Goal: Task Accomplishment & Management: Use online tool/utility

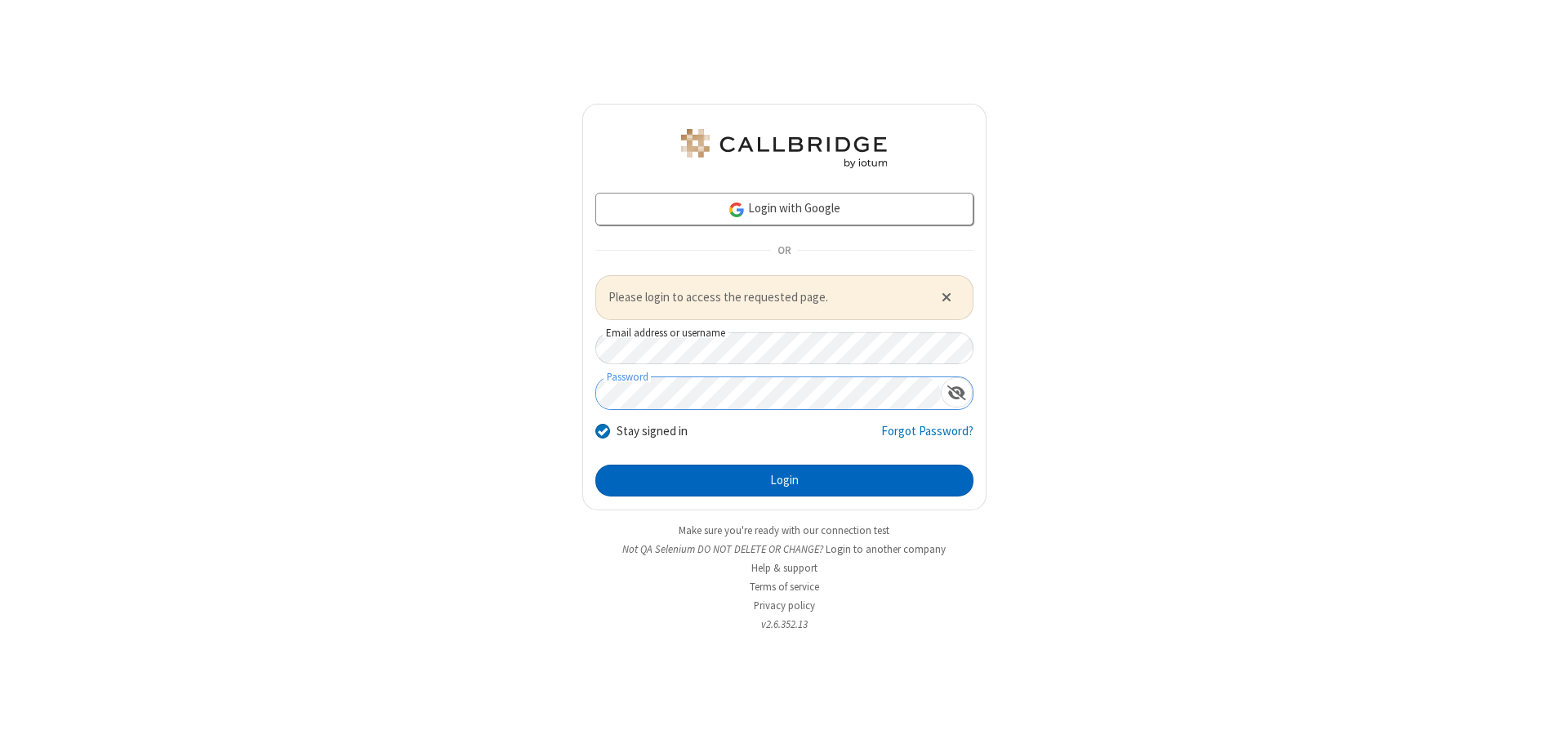
click at [784, 480] on button "Login" at bounding box center [785, 481] width 378 height 33
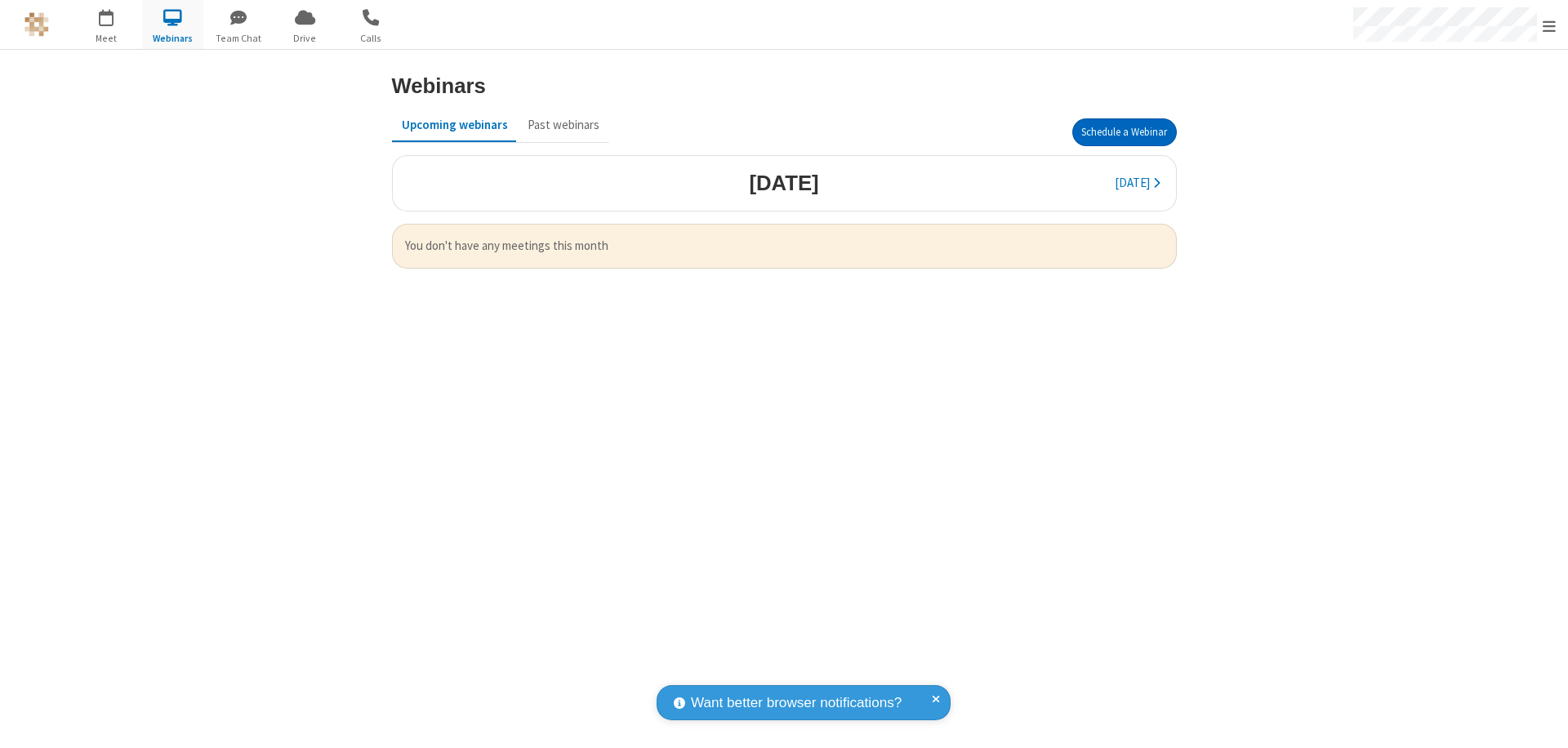
click at [1124, 133] on button "Schedule a Webinar" at bounding box center [1124, 132] width 105 height 28
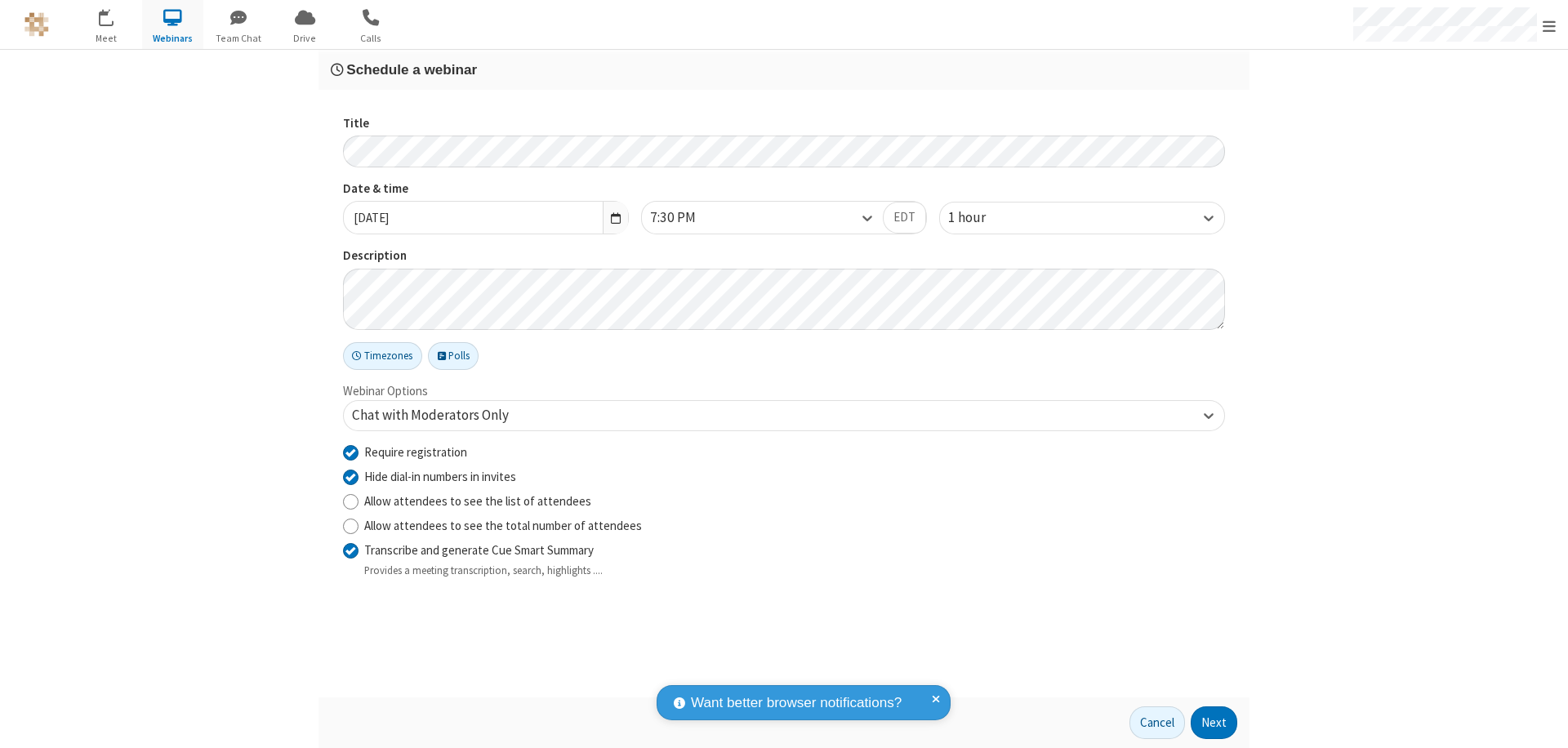
click at [351, 451] on input "Require registration" at bounding box center [351, 452] width 15 height 17
checkbox input "false"
click at [1214, 723] on button "Next" at bounding box center [1213, 723] width 46 height 33
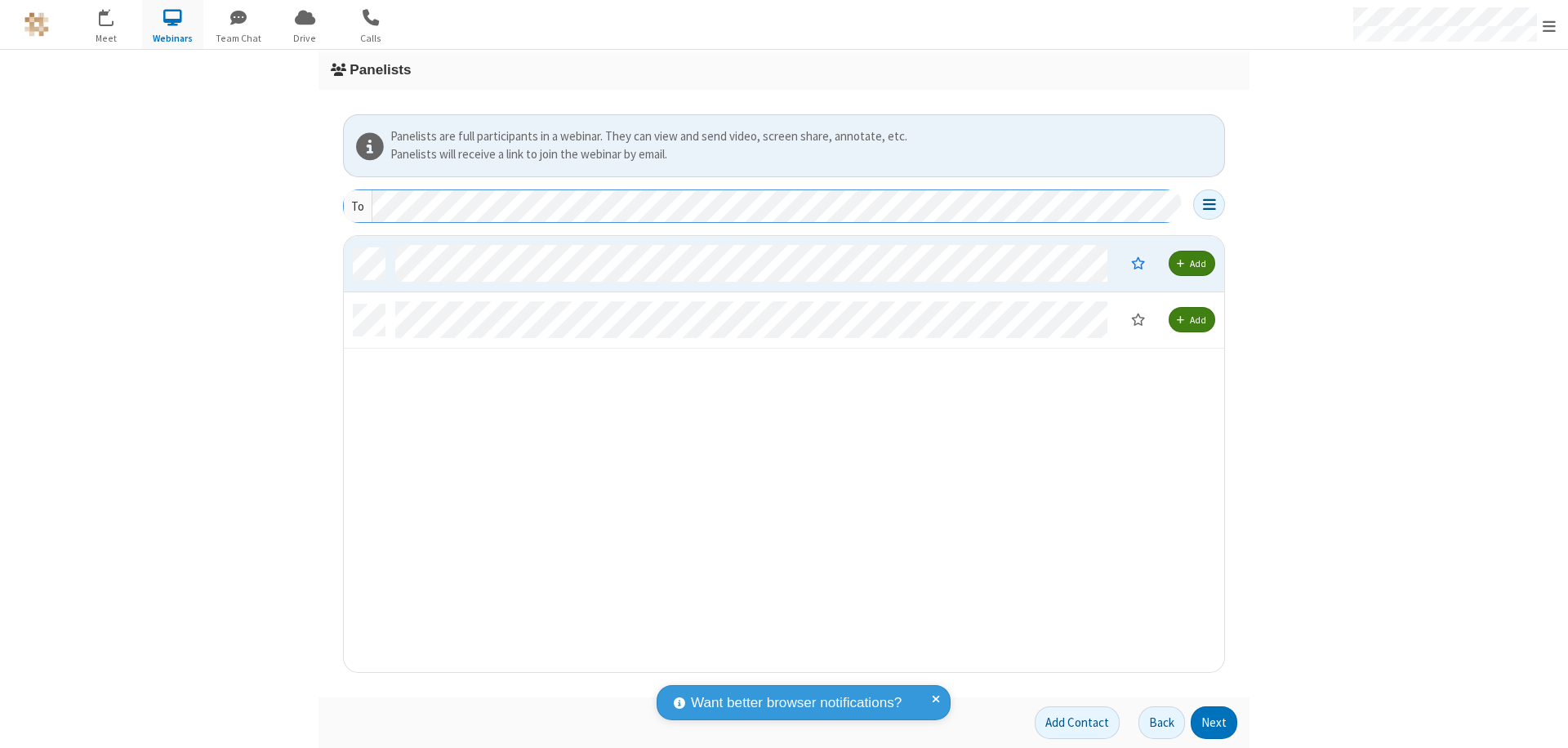
scroll to position [424, 868]
click at [1214, 723] on button "Next" at bounding box center [1213, 723] width 46 height 33
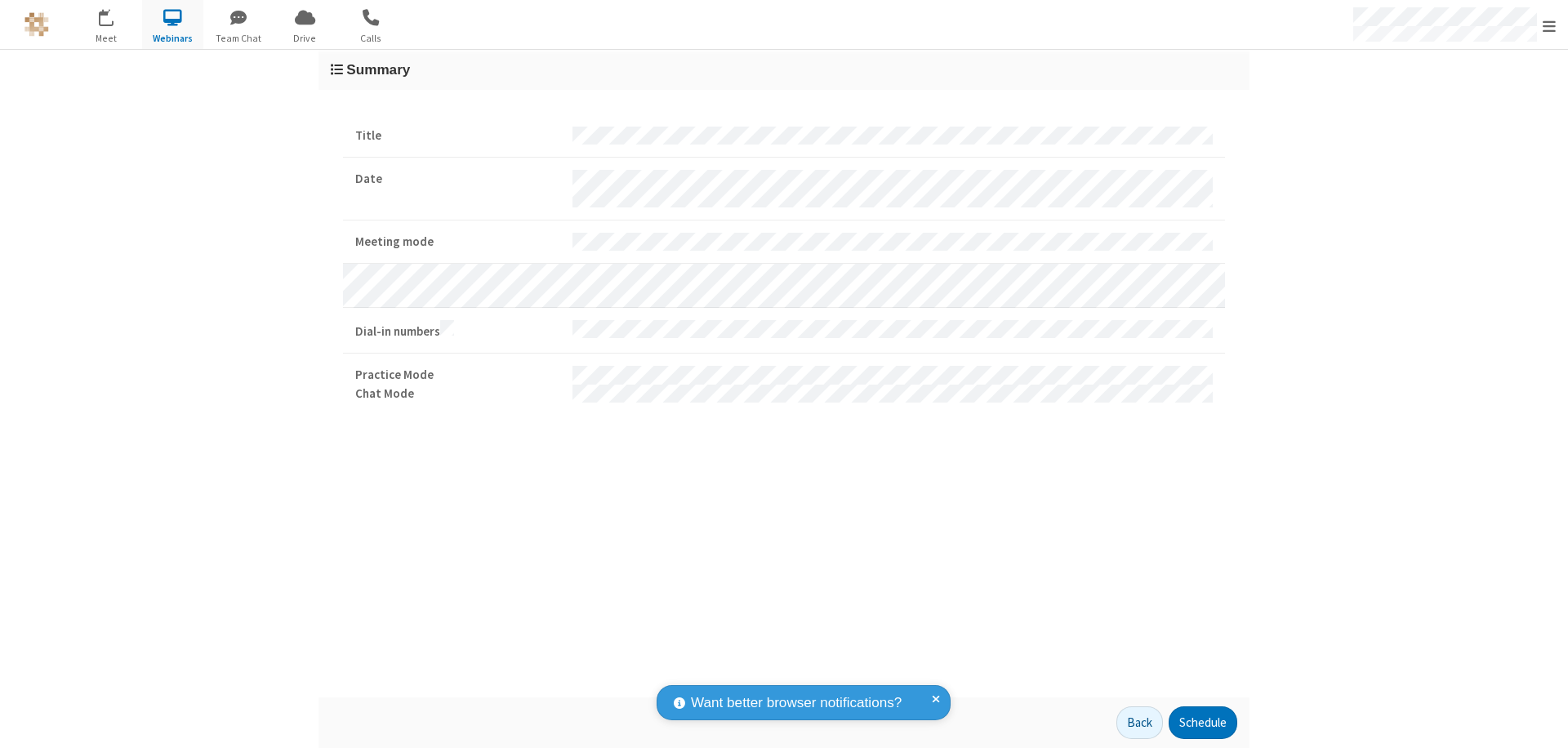
click at [1202, 723] on button "Schedule" at bounding box center [1202, 723] width 68 height 33
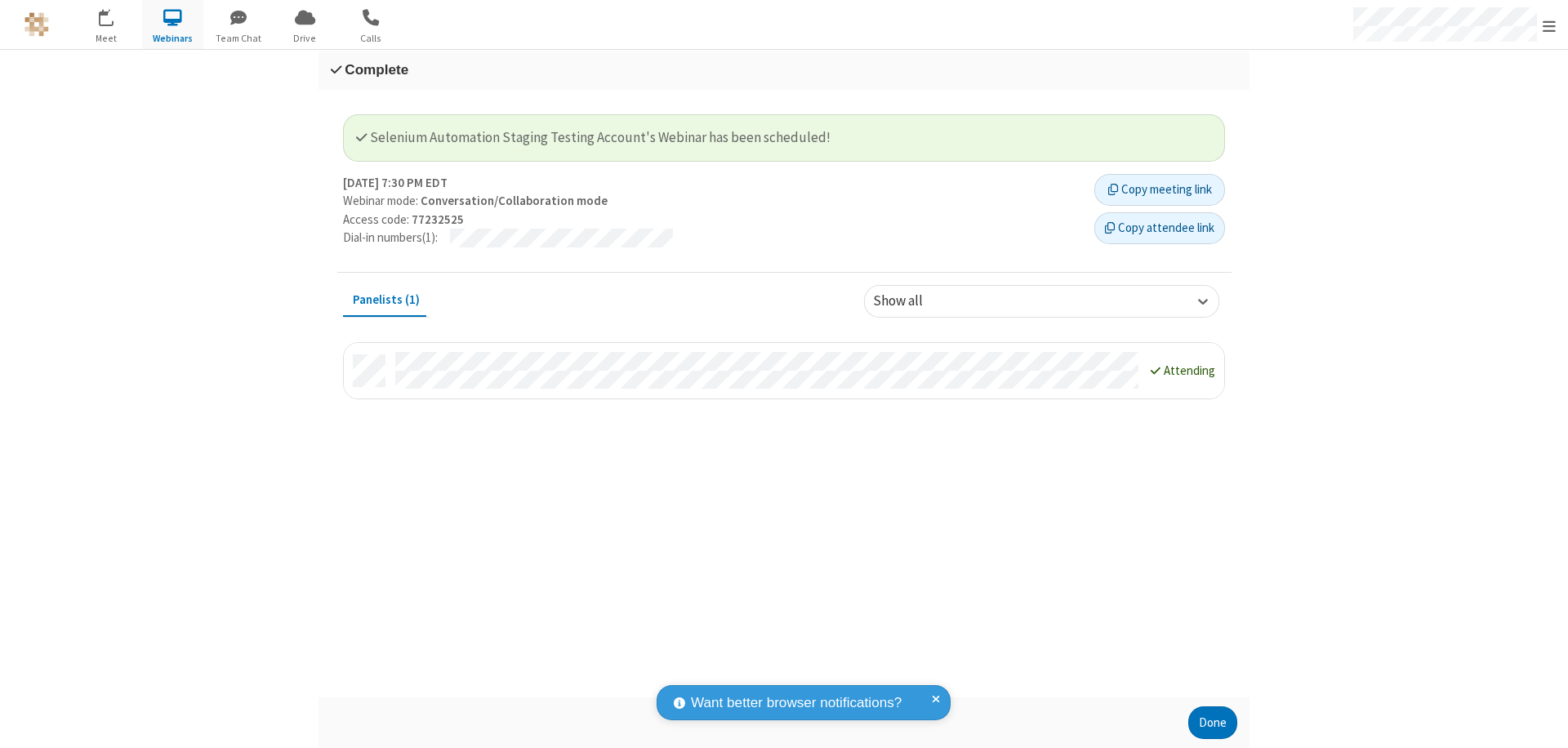
click at [1212, 723] on button "Done" at bounding box center [1212, 723] width 49 height 33
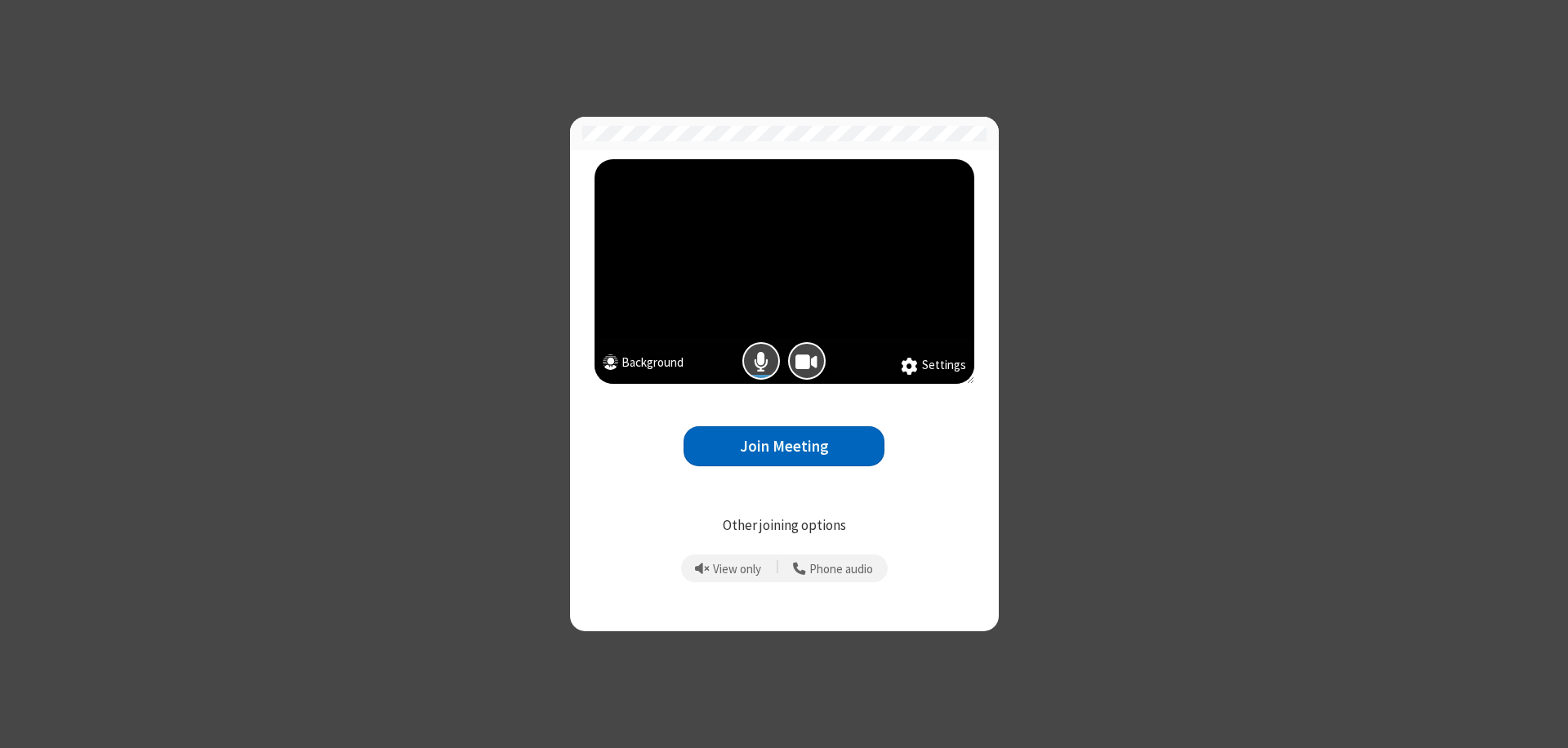
click at [784, 446] on button "Join Meeting" at bounding box center [784, 446] width 201 height 40
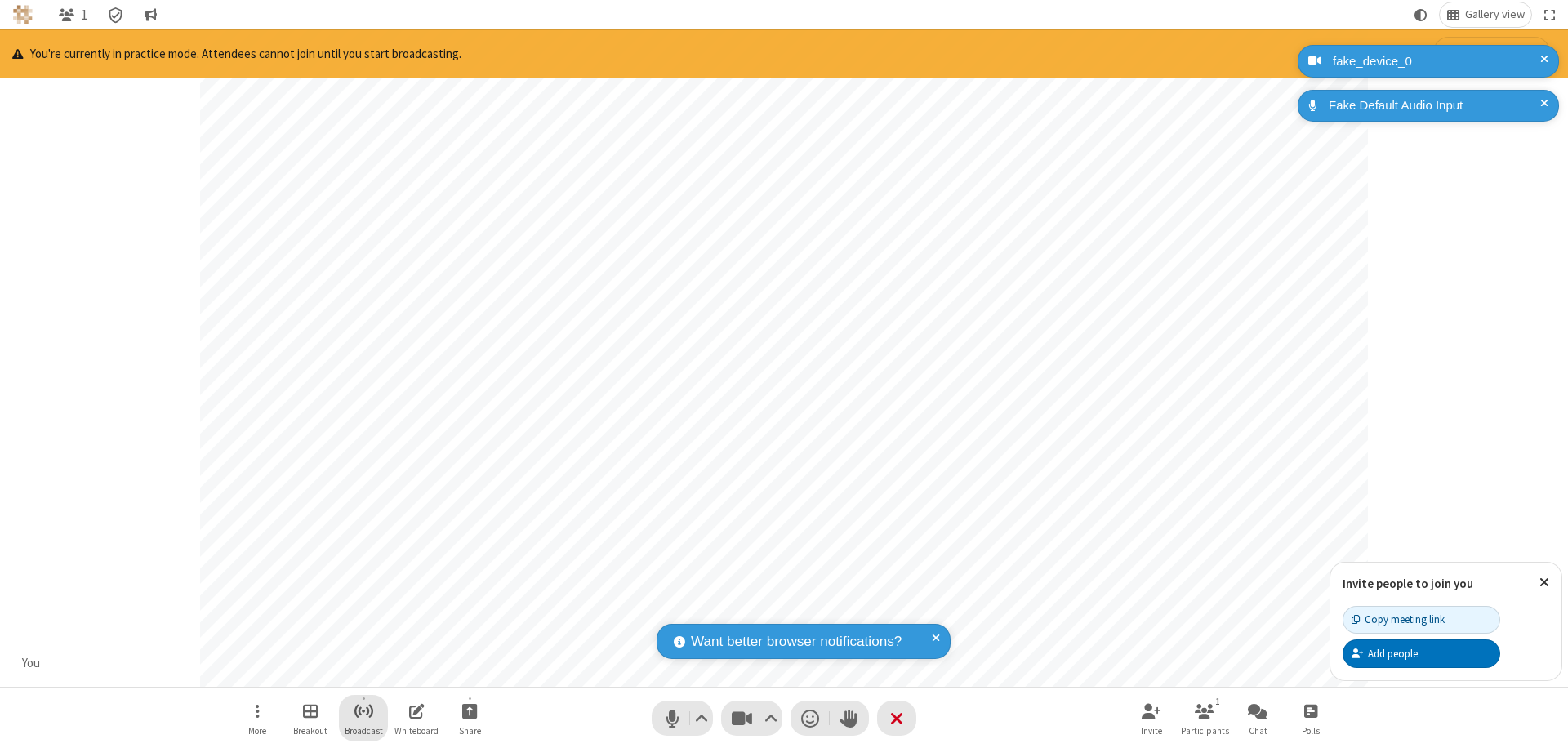
click at [362, 711] on span "Start broadcast" at bounding box center [364, 711] width 20 height 20
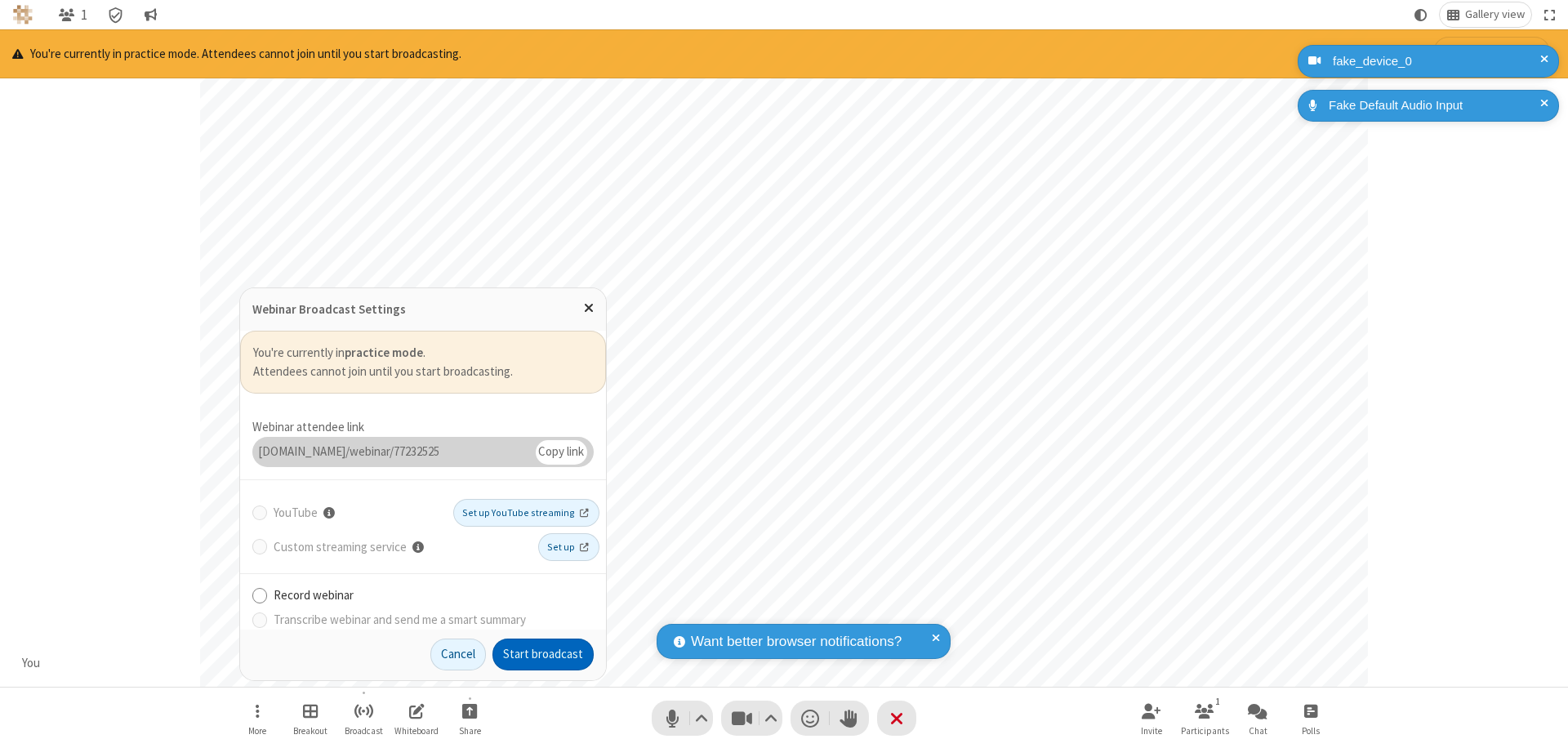
click at [543, 654] on button "Start broadcast" at bounding box center [543, 655] width 101 height 33
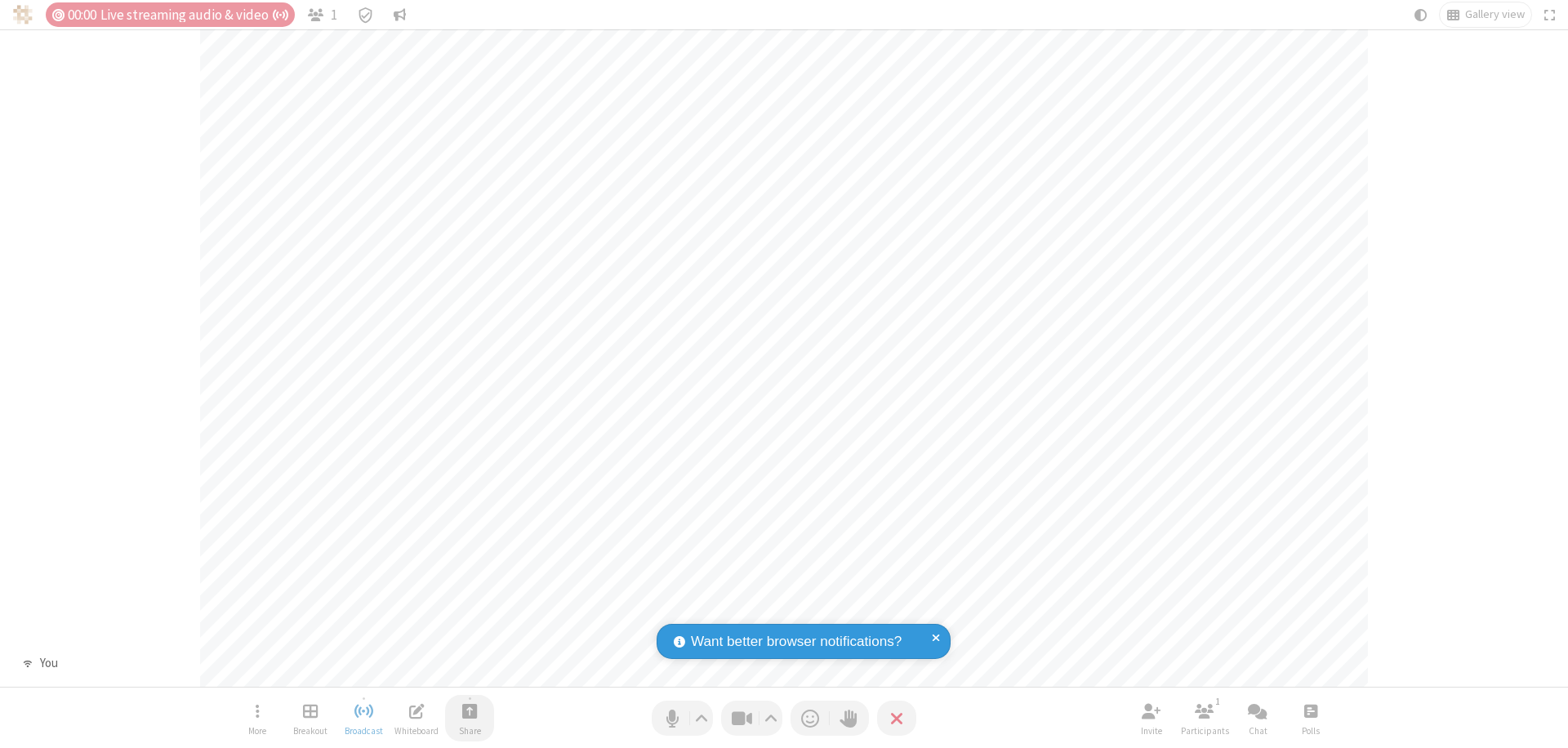
click at [470, 711] on span "Start sharing" at bounding box center [470, 711] width 15 height 20
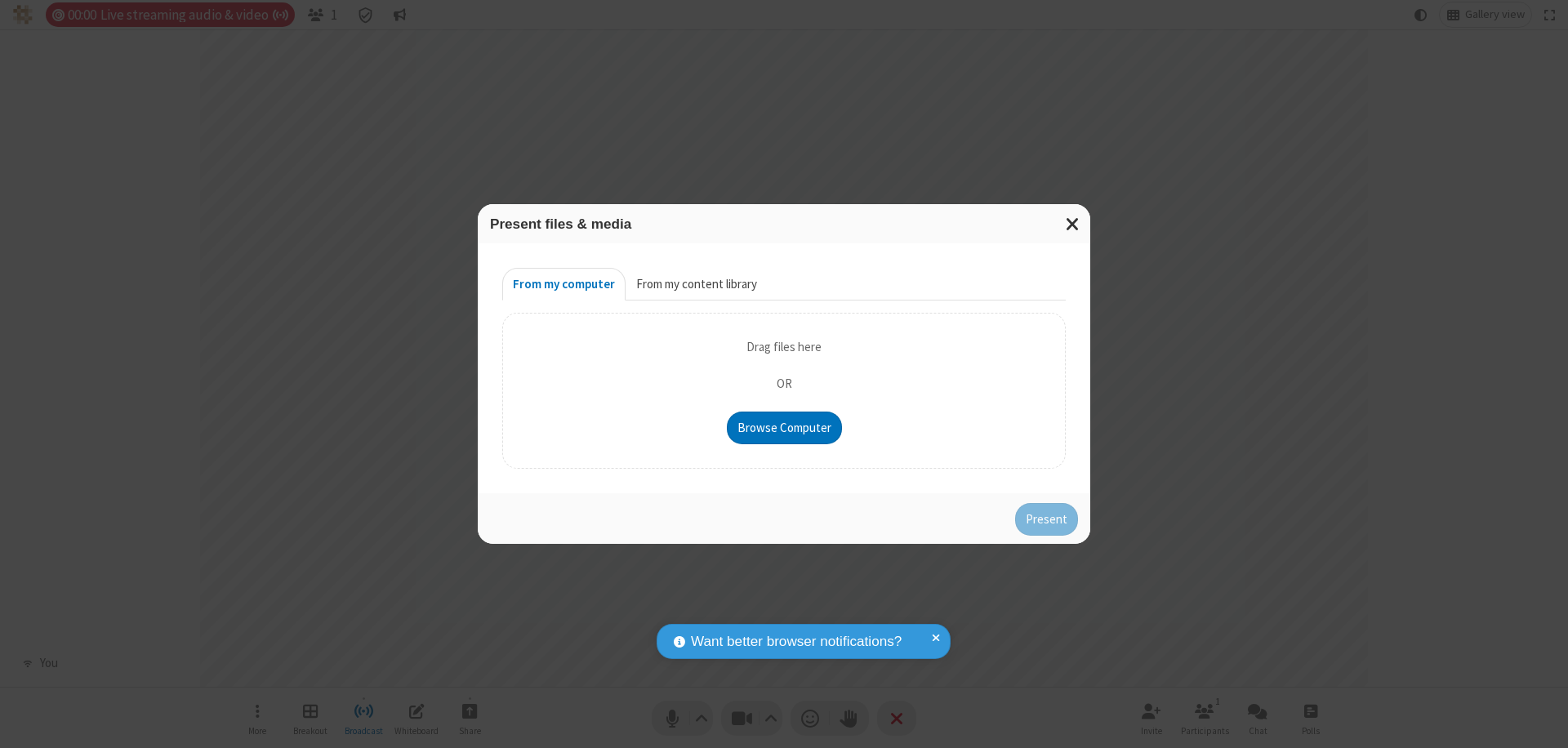
click at [695, 284] on button "From my content library" at bounding box center [696, 284] width 142 height 33
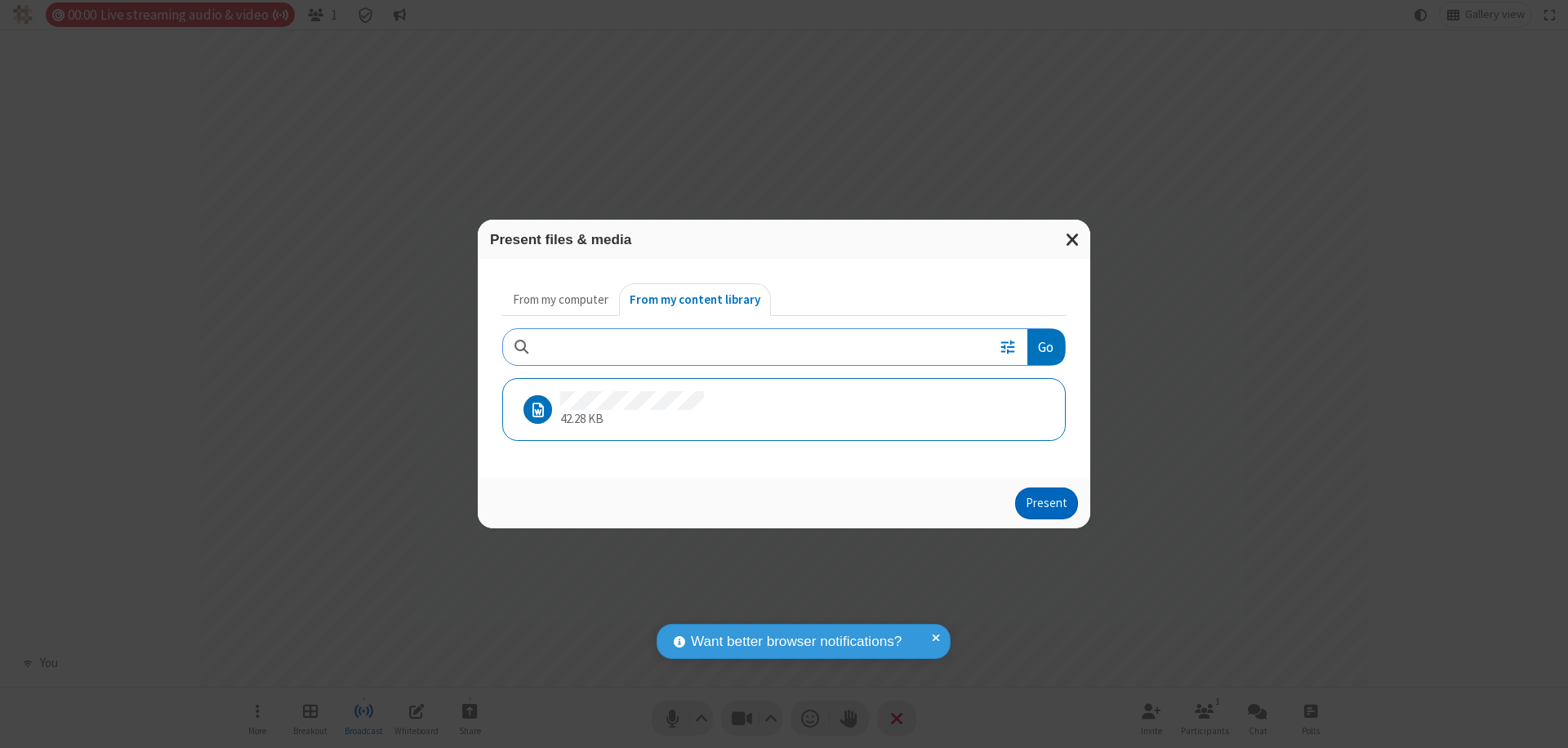
click at [1048, 503] on button "Present" at bounding box center [1046, 504] width 63 height 33
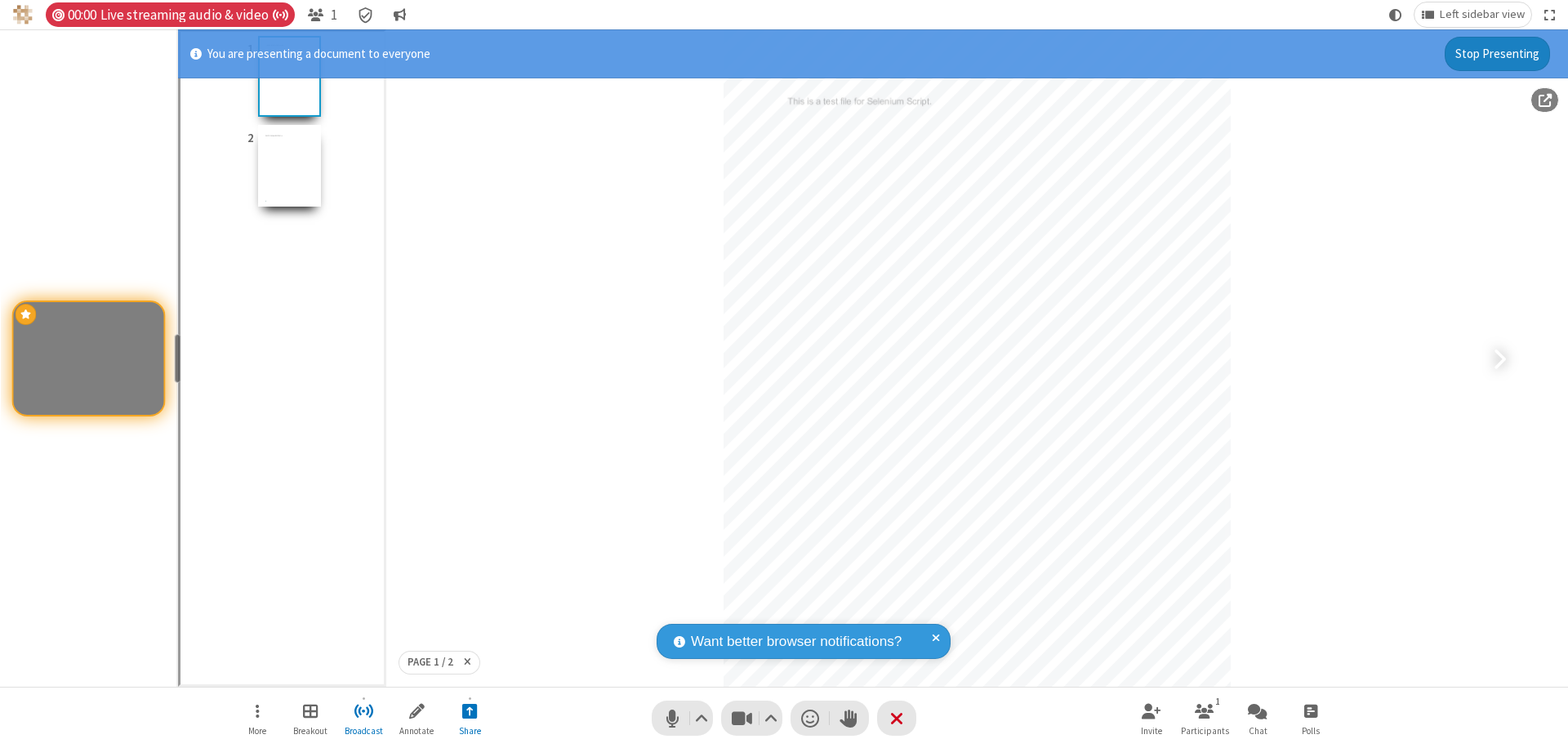
click at [257, 718] on span "Open menu" at bounding box center [258, 711] width 4 height 20
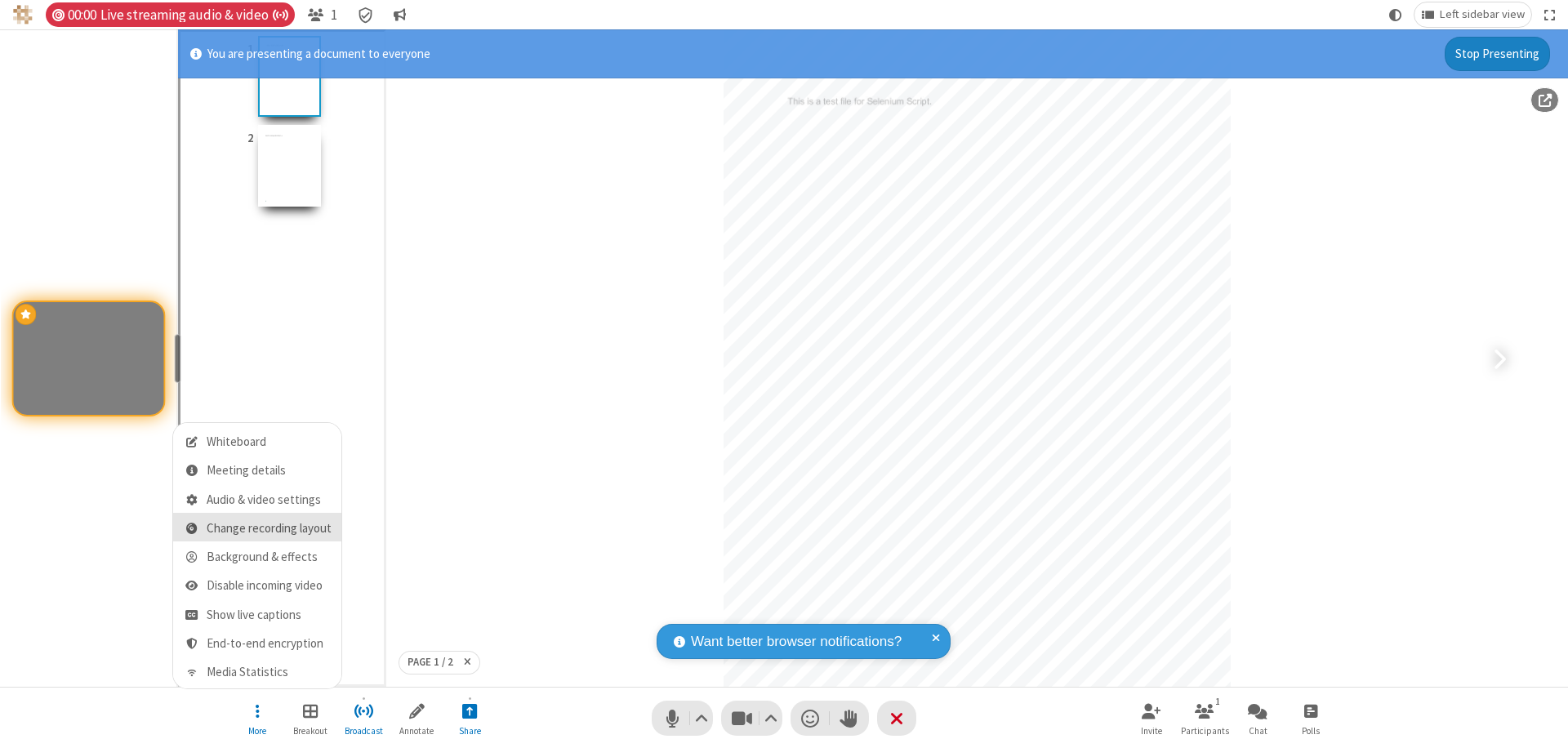
click at [269, 528] on span "Change recording layout" at bounding box center [270, 529] width 125 height 14
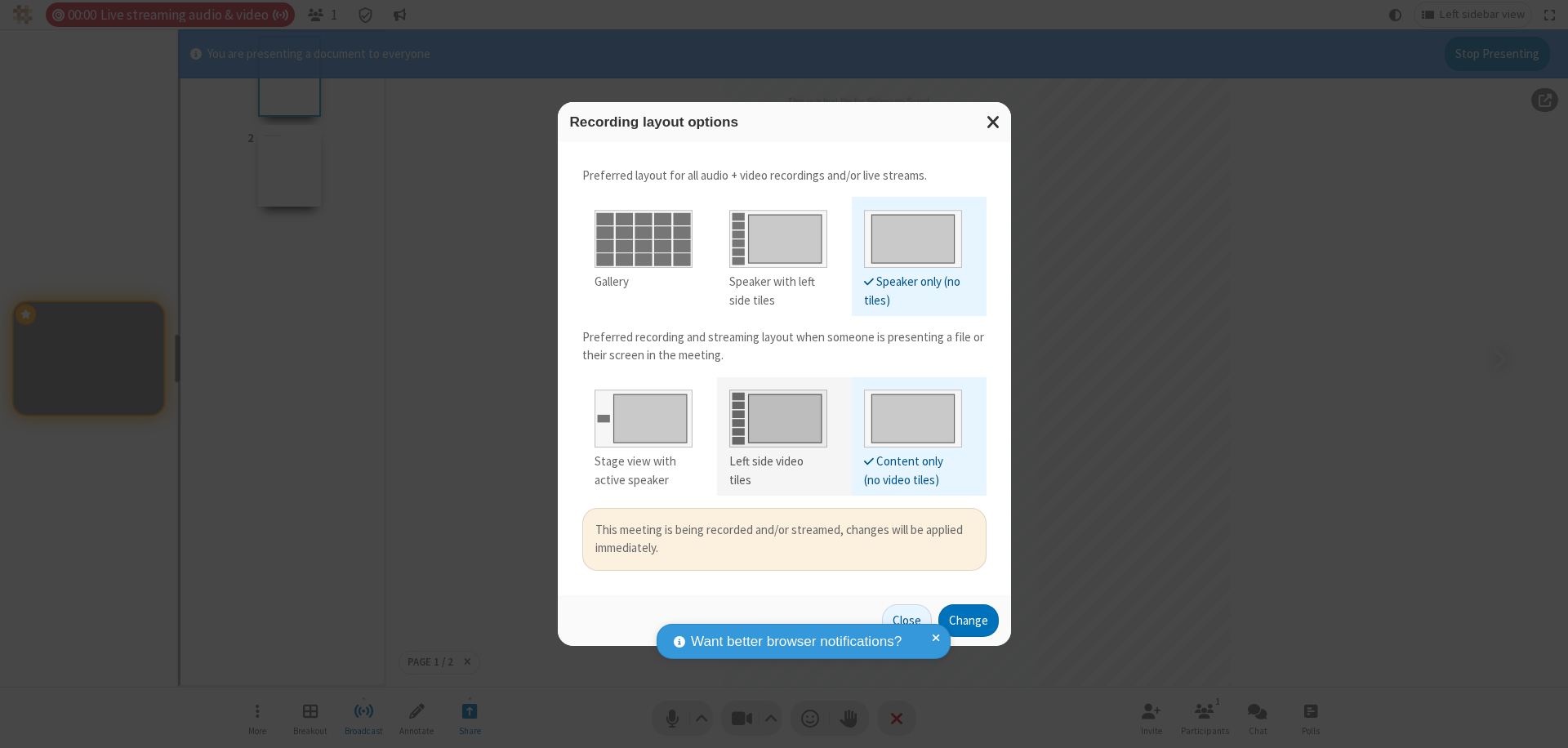
click at [777, 461] on div "Left side video tiles" at bounding box center [778, 470] width 98 height 36
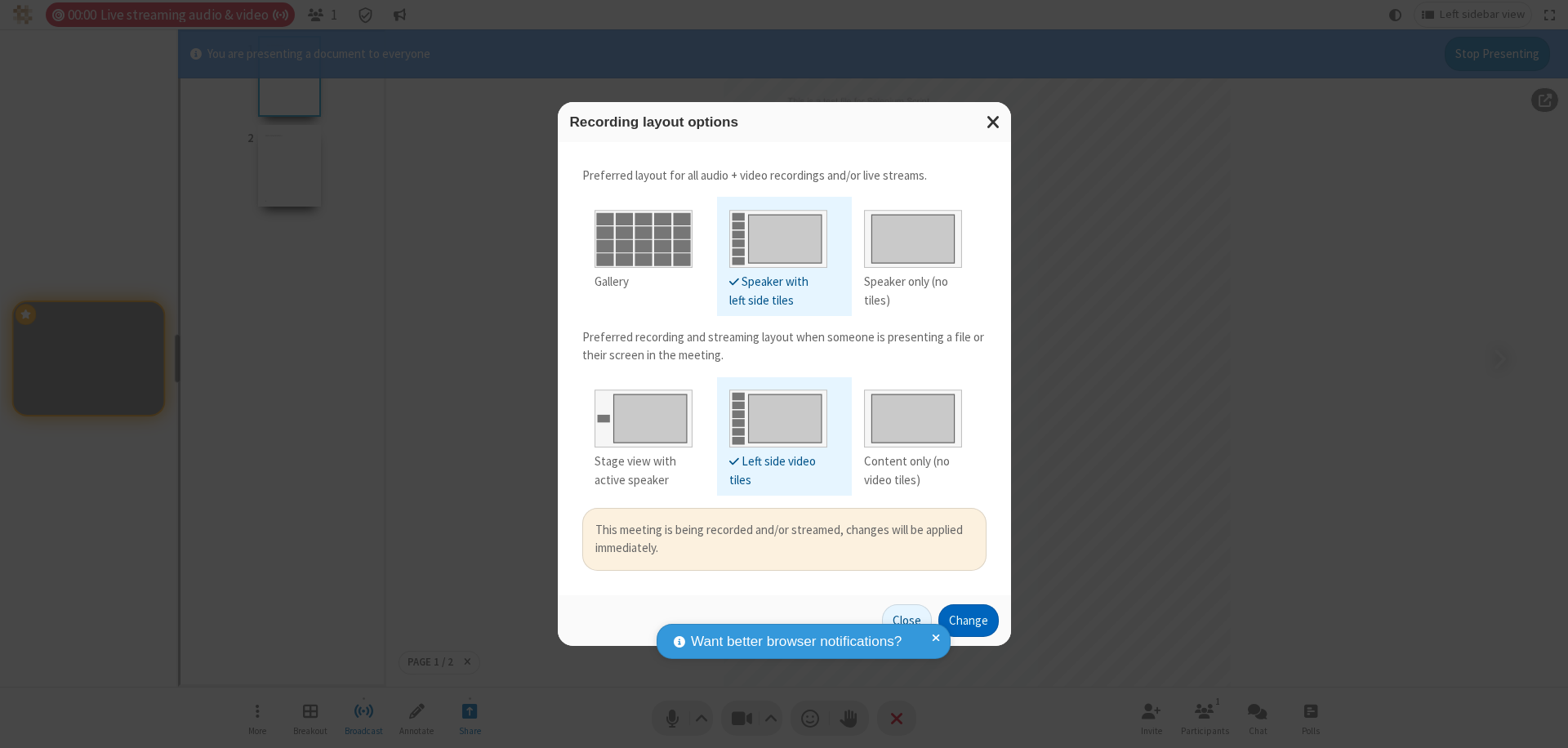
click at [967, 620] on button "Change" at bounding box center [969, 620] width 61 height 33
click at [907, 620] on button "Close" at bounding box center [906, 620] width 50 height 33
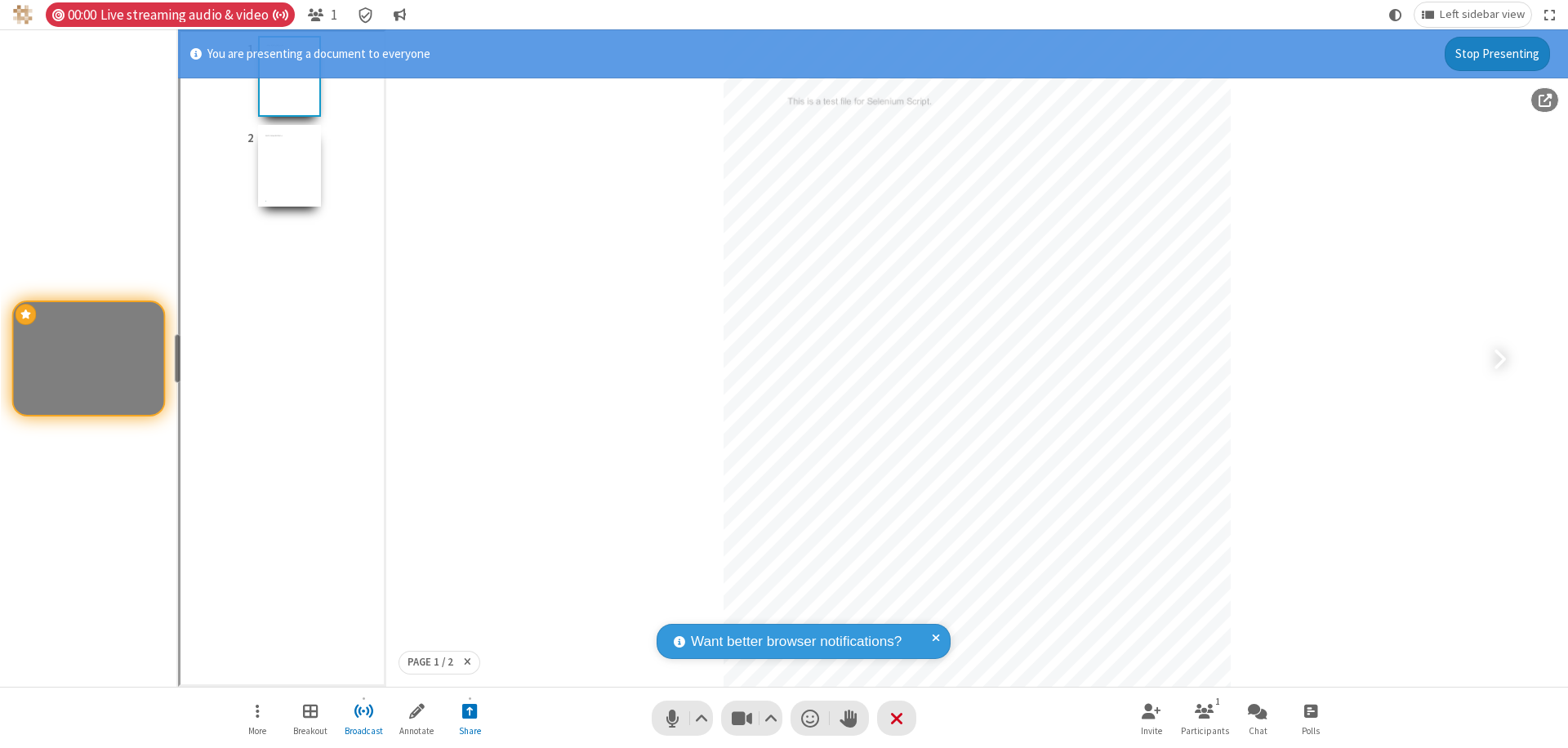
click at [1498, 53] on button "Stop Presenting" at bounding box center [1497, 53] width 106 height 35
